Goal: Information Seeking & Learning: Check status

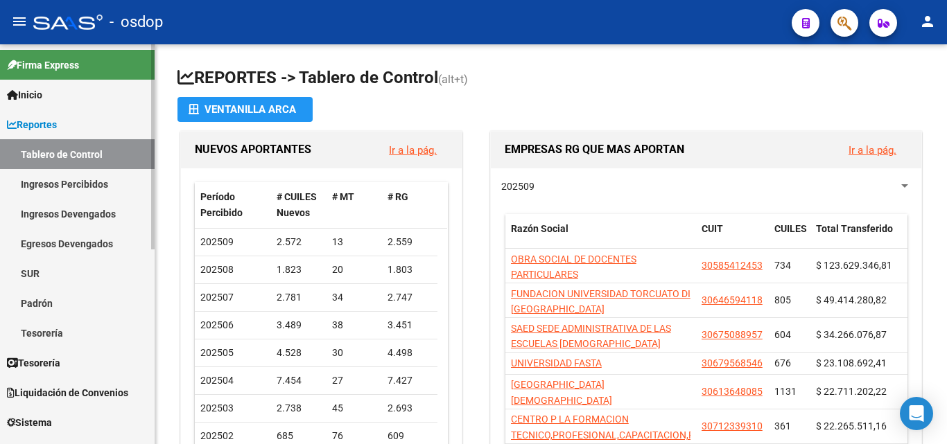
click at [28, 189] on link "Ingresos Percibidos" at bounding box center [77, 184] width 155 height 30
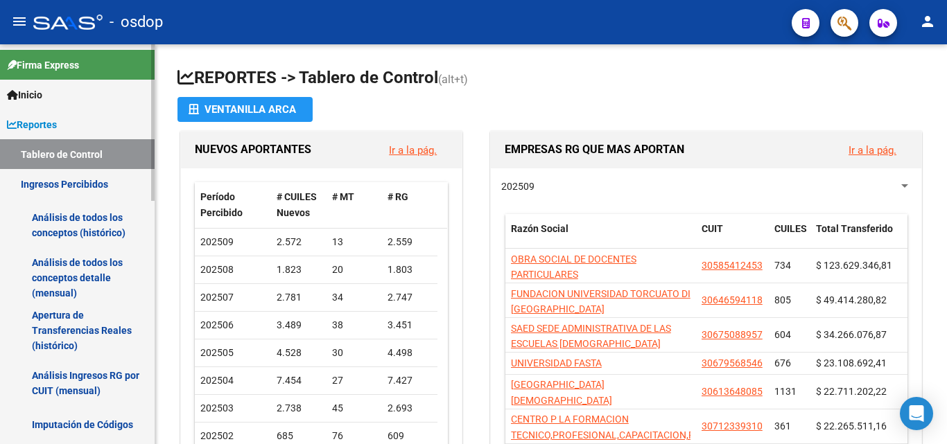
click at [72, 238] on link "Análisis de todos los conceptos (histórico)" at bounding box center [77, 225] width 155 height 53
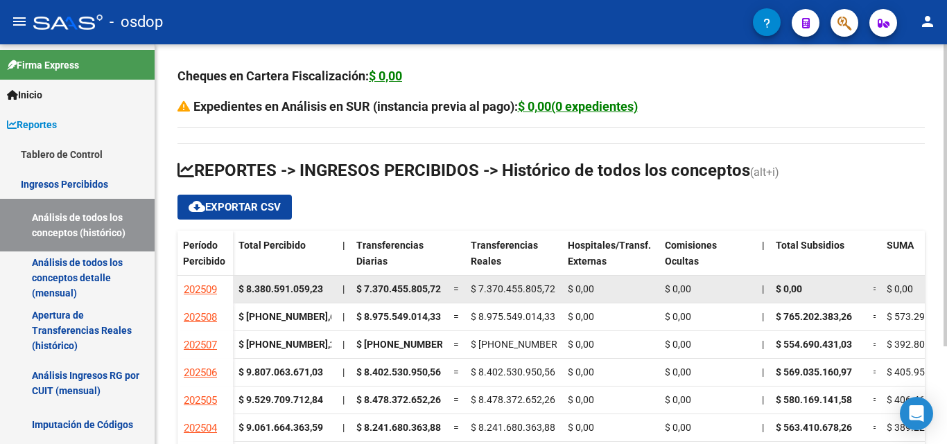
click at [527, 292] on span "$ 7.370.455.805,72" at bounding box center [513, 288] width 85 height 11
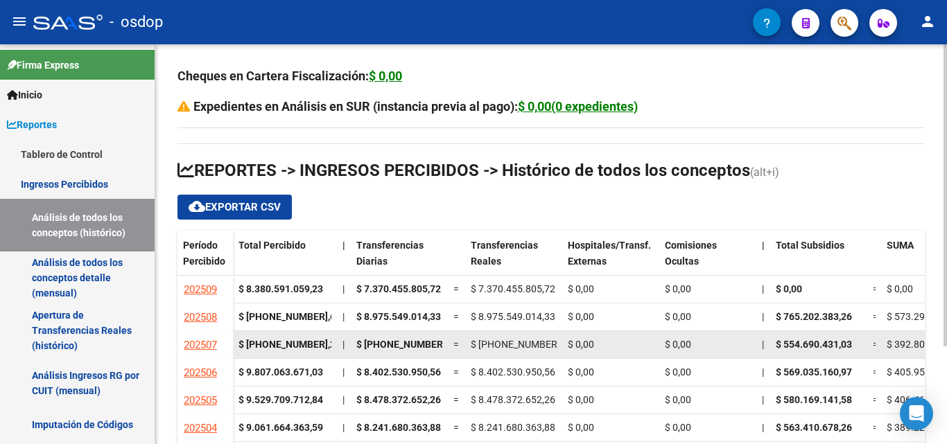
click at [511, 346] on span "$ [PHONE_NUMBER],42" at bounding box center [522, 344] width 103 height 11
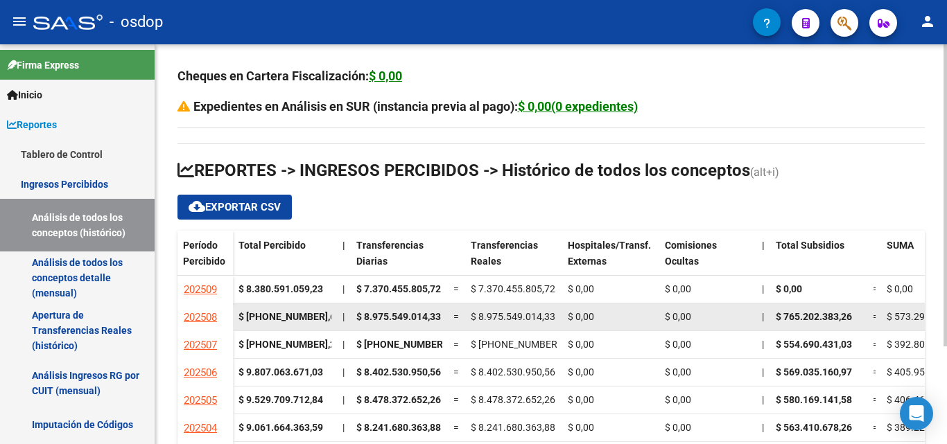
click at [494, 315] on span "$ 8.975.549.014,33" at bounding box center [513, 316] width 85 height 11
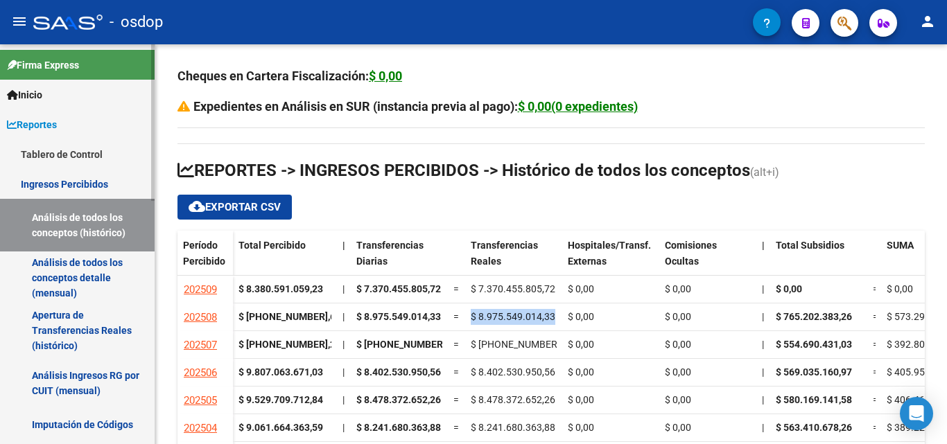
click at [73, 151] on link "Tablero de Control" at bounding box center [77, 154] width 155 height 30
